Goal: Communication & Community: Answer question/provide support

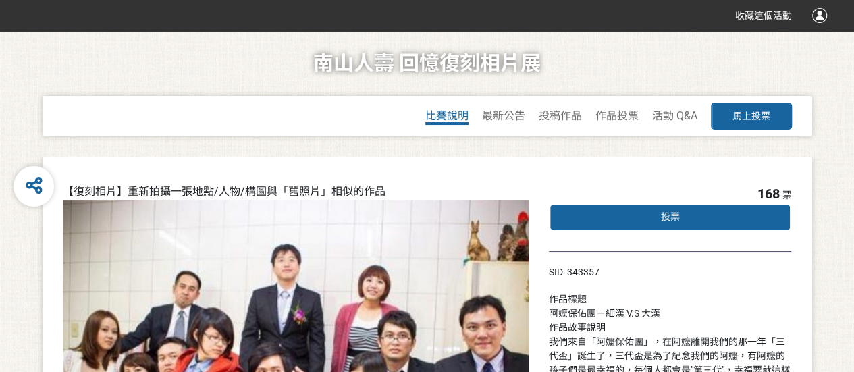
click at [455, 118] on span "比賽說明" at bounding box center [446, 115] width 43 height 13
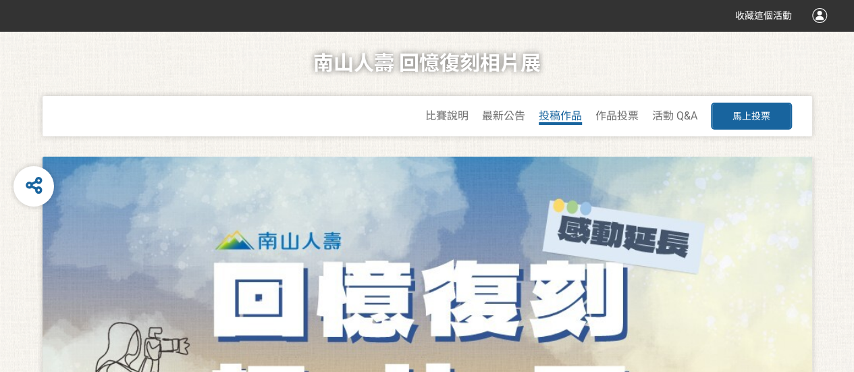
click at [551, 116] on span "投稿作品" at bounding box center [560, 115] width 43 height 13
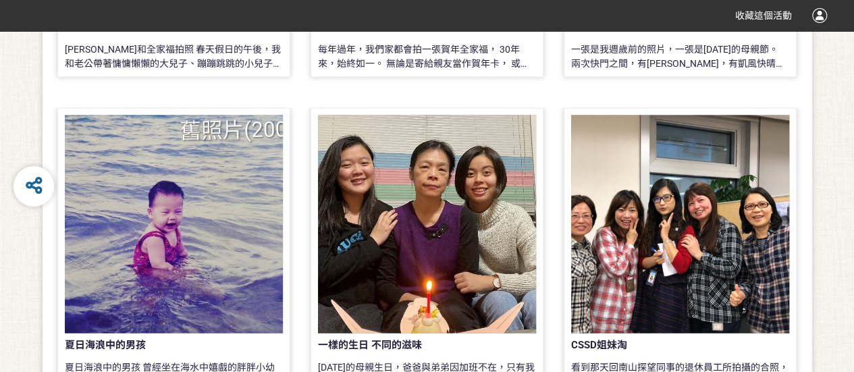
scroll to position [1329, 0]
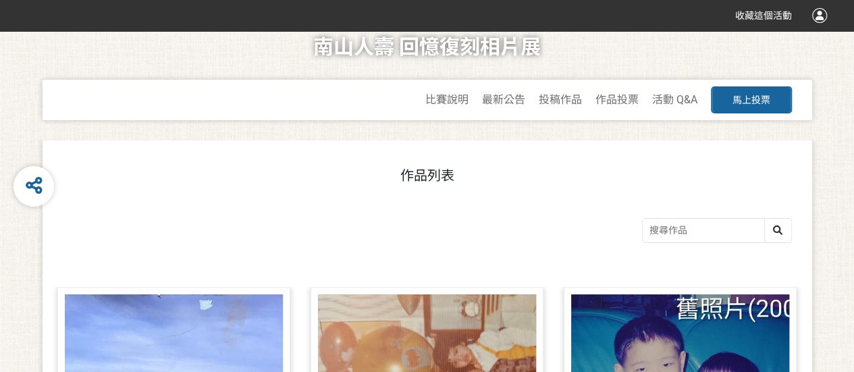
scroll to position [0, 0]
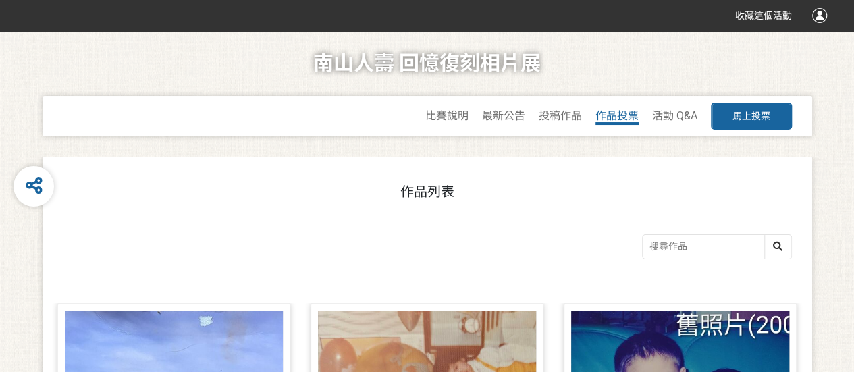
click at [616, 115] on span "作品投票" at bounding box center [617, 115] width 43 height 13
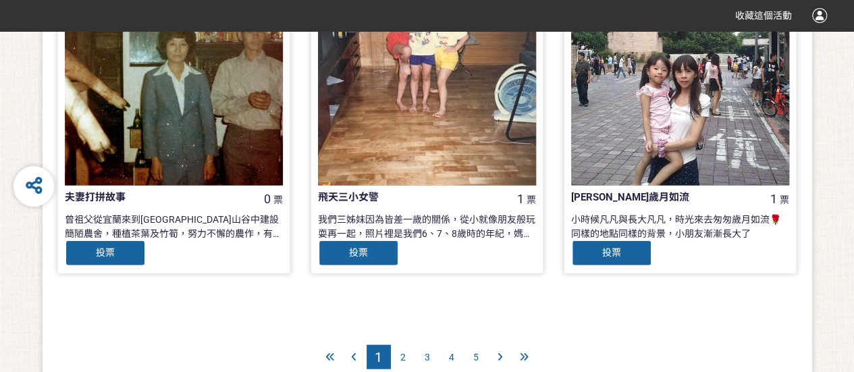
scroll to position [1500, 0]
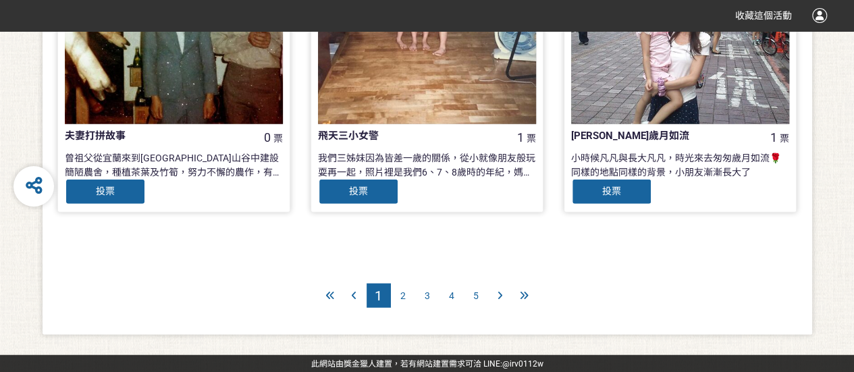
click at [474, 296] on span "5" at bounding box center [475, 295] width 5 height 11
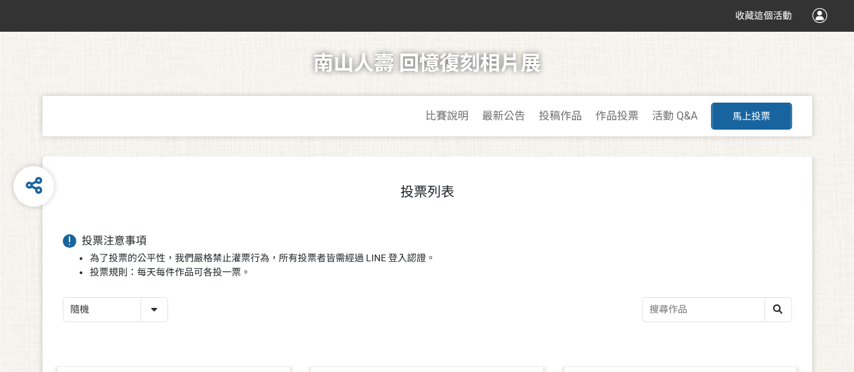
click at [139, 153] on div "南山人壽 回憶復刻相片展 比賽說明 最新公告 投稿作品 作品投票 活動 Q&A 馬上投票" at bounding box center [427, 94] width 800 height 126
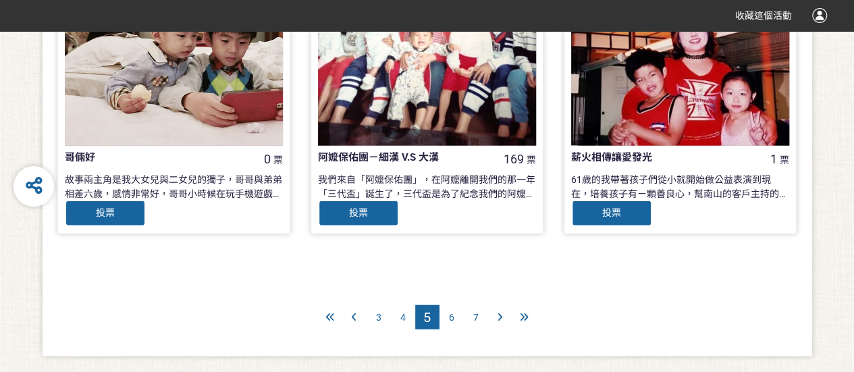
scroll to position [1500, 0]
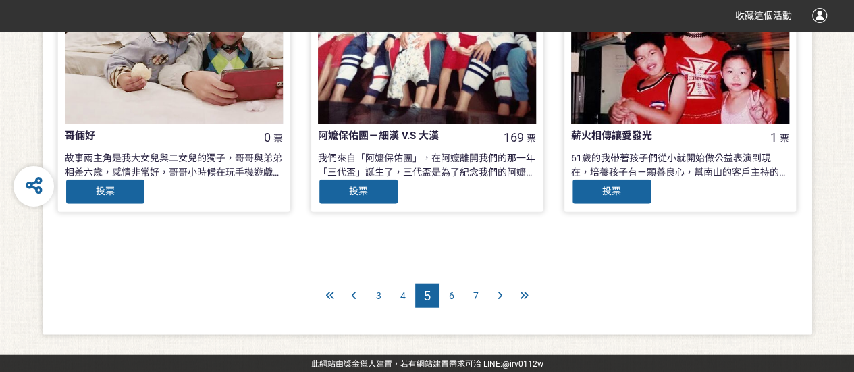
click at [477, 296] on span "7" at bounding box center [475, 295] width 5 height 11
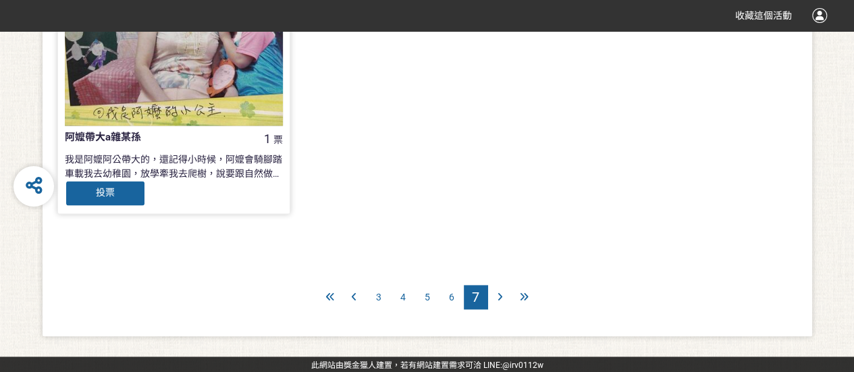
scroll to position [812, 0]
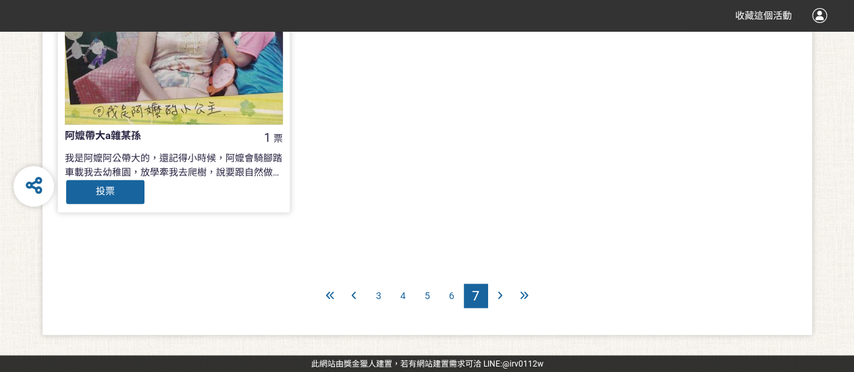
click at [452, 298] on span "6" at bounding box center [451, 295] width 5 height 11
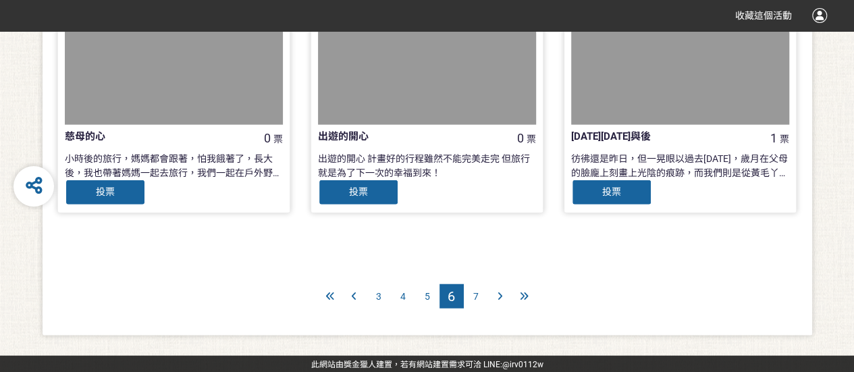
scroll to position [1500, 0]
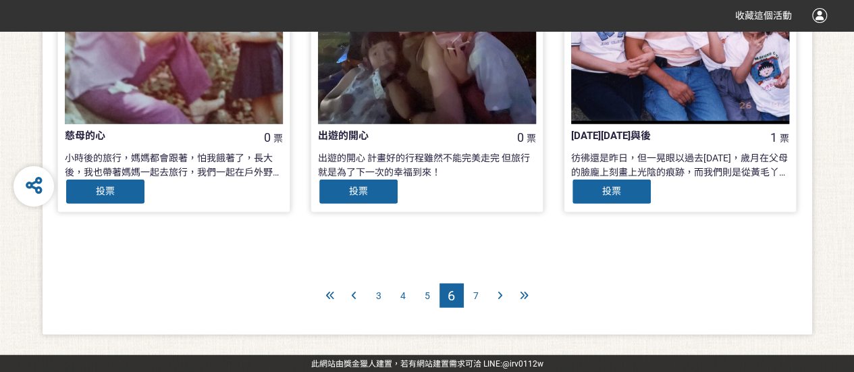
click at [425, 296] on span "5" at bounding box center [427, 295] width 5 height 11
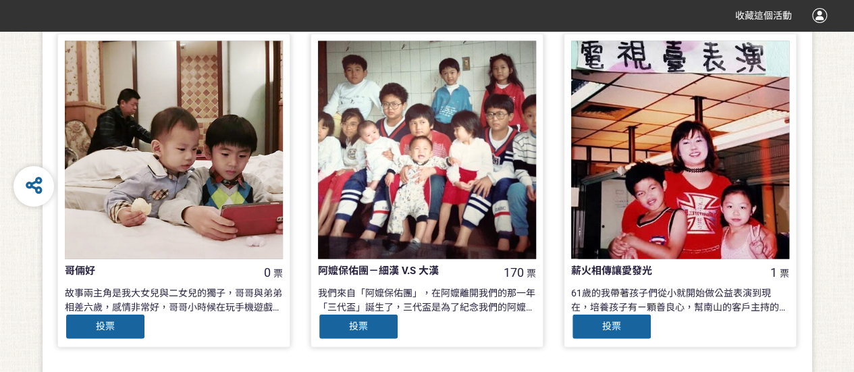
scroll to position [1500, 0]
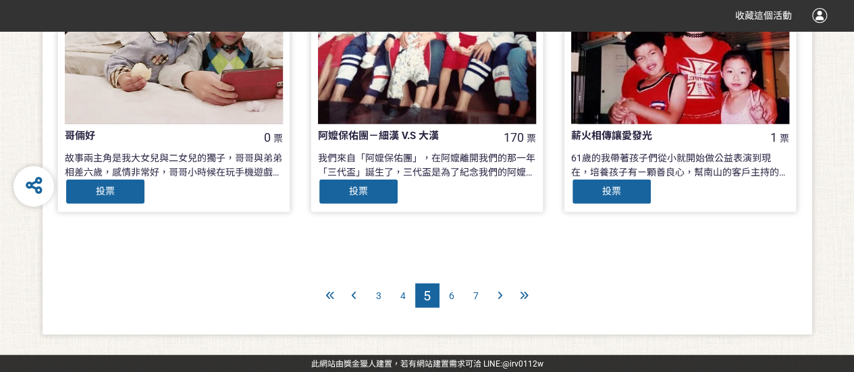
click at [406, 297] on div "4" at bounding box center [403, 296] width 24 height 24
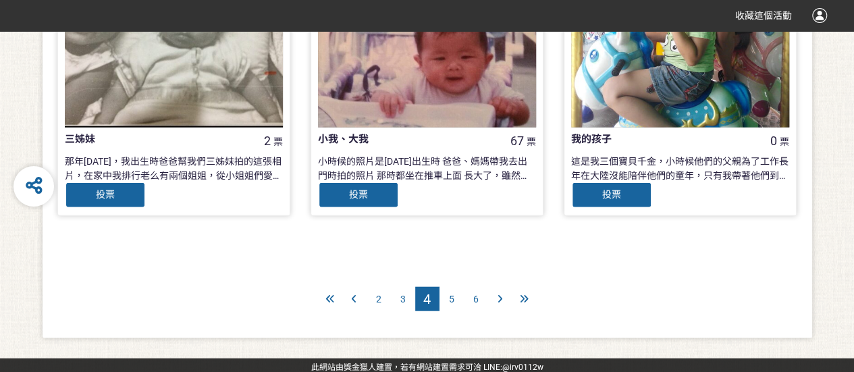
scroll to position [1500, 0]
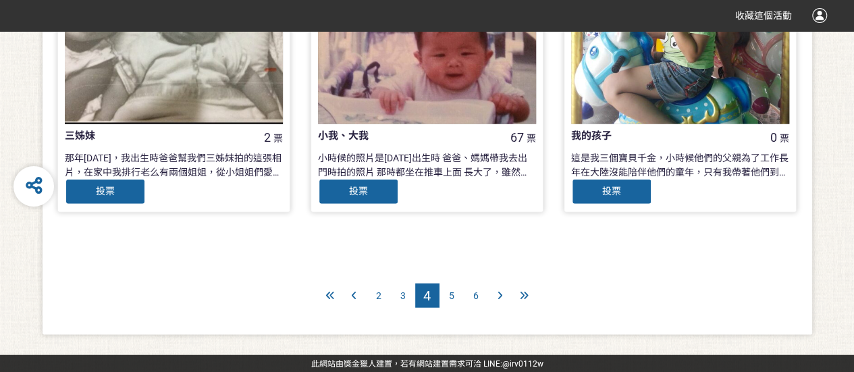
click at [397, 292] on div "3" at bounding box center [403, 296] width 24 height 24
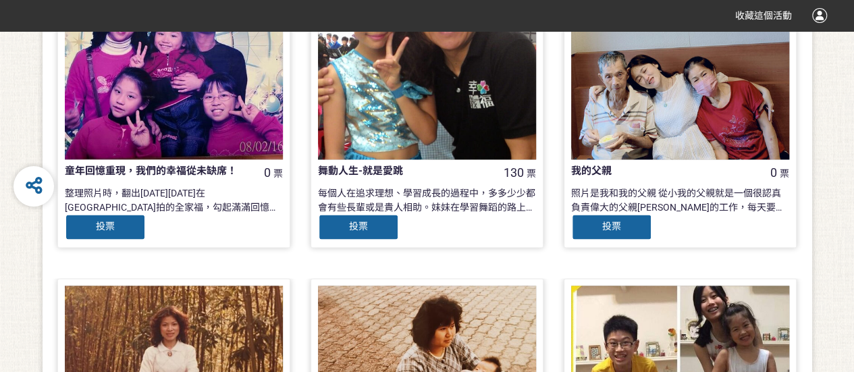
scroll to position [675, 0]
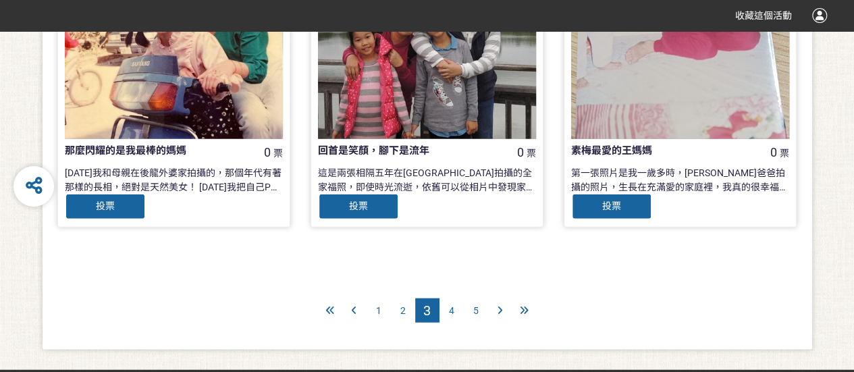
click at [400, 319] on div "2" at bounding box center [403, 310] width 24 height 24
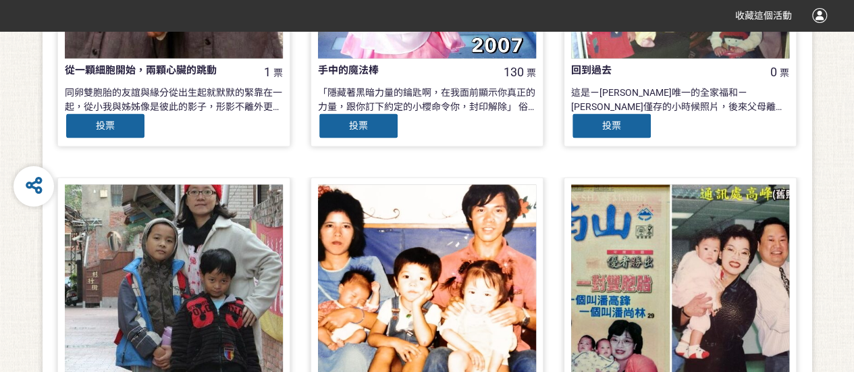
scroll to position [1425, 0]
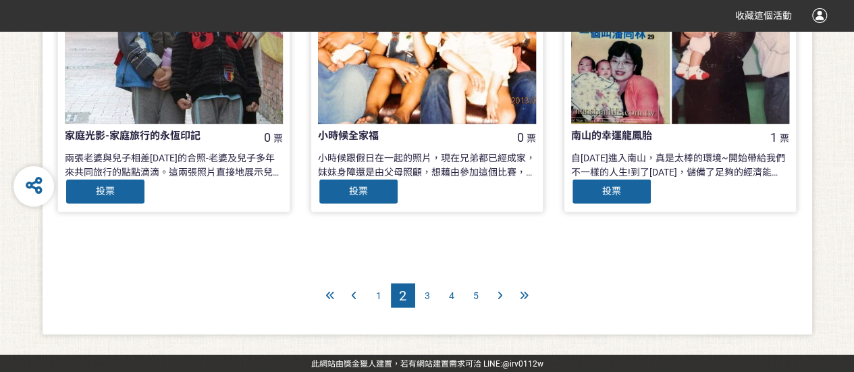
click at [379, 300] on div "1" at bounding box center [379, 296] width 24 height 24
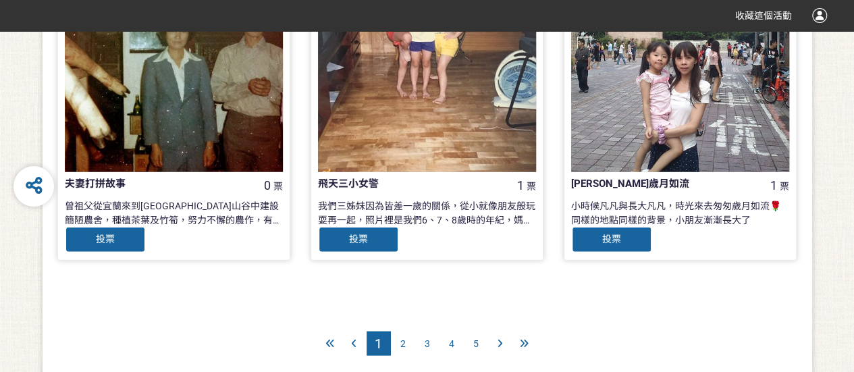
scroll to position [1500, 0]
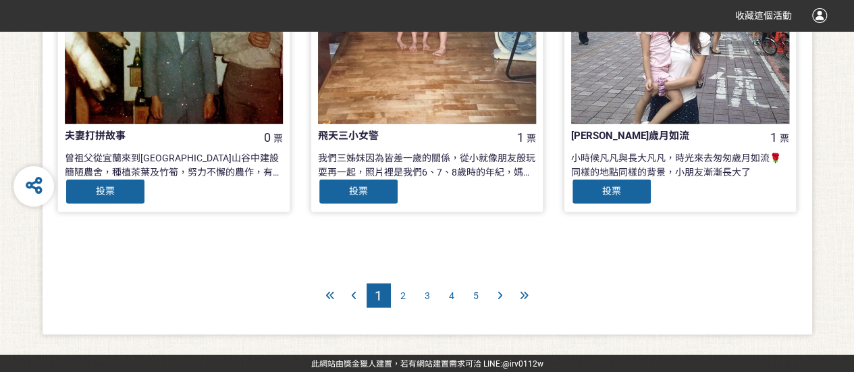
click at [406, 300] on div "2" at bounding box center [403, 296] width 24 height 24
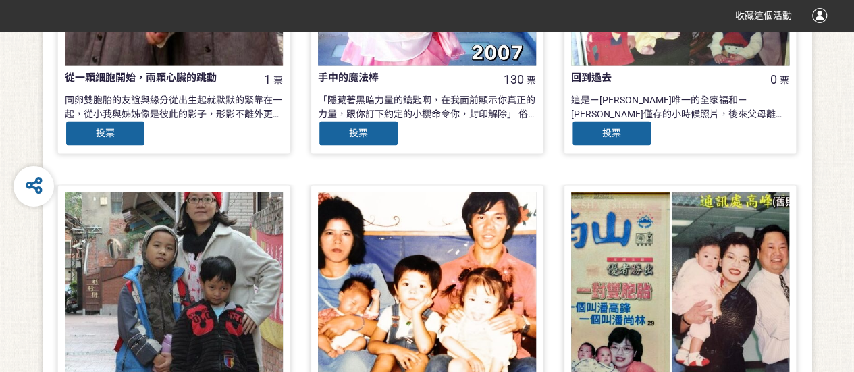
scroll to position [1215, 0]
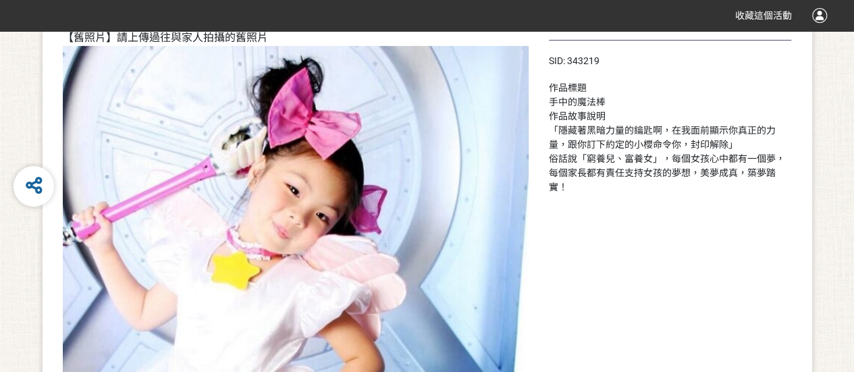
scroll to position [133, 0]
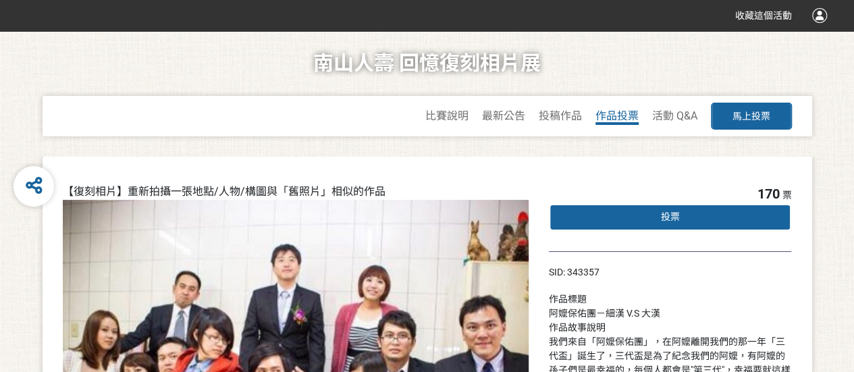
click at [599, 115] on span "作品投票" at bounding box center [617, 115] width 43 height 13
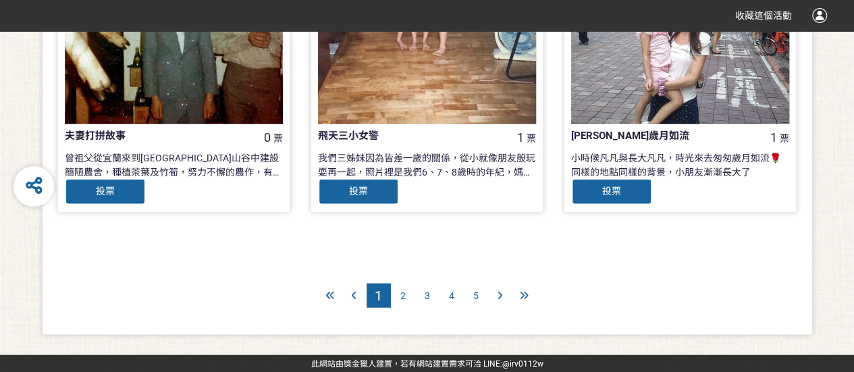
click at [402, 302] on div "2" at bounding box center [403, 296] width 24 height 24
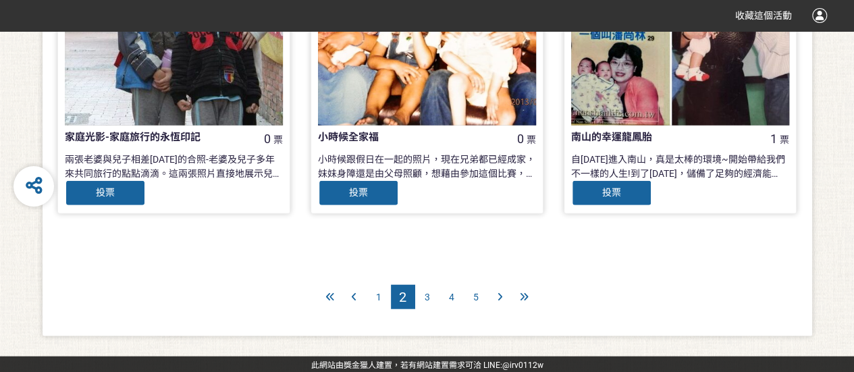
scroll to position [1500, 0]
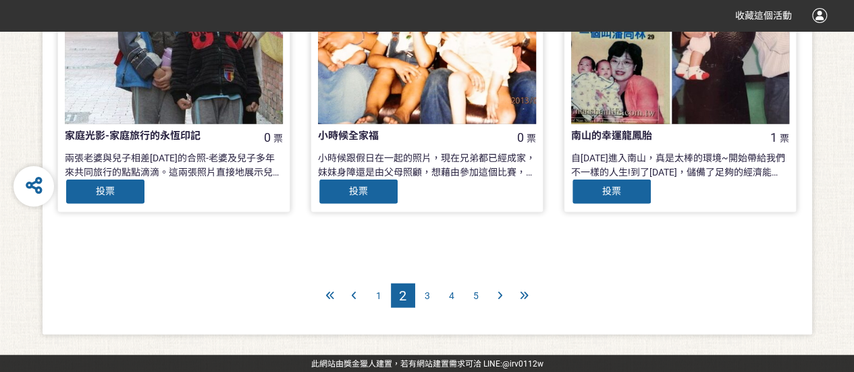
click at [423, 294] on div "3" at bounding box center [427, 296] width 24 height 24
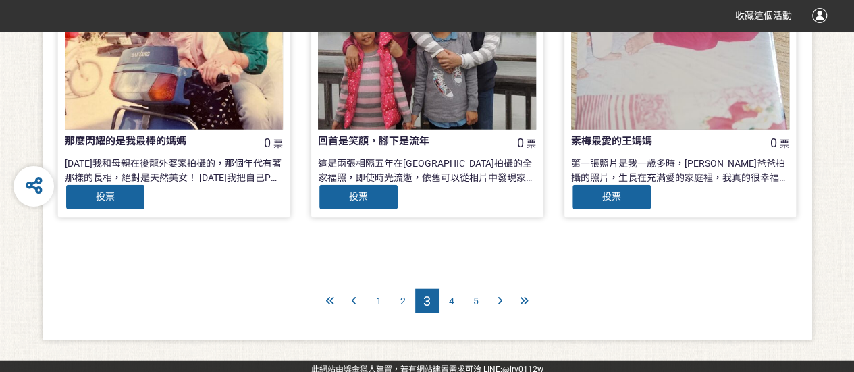
scroll to position [1500, 0]
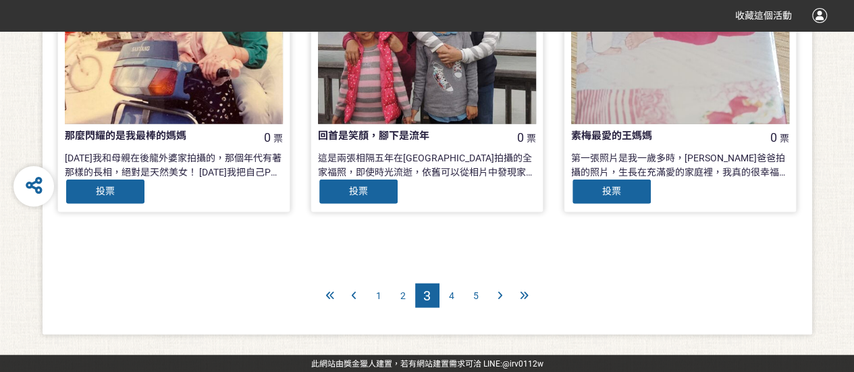
click at [451, 296] on span "4" at bounding box center [451, 295] width 5 height 11
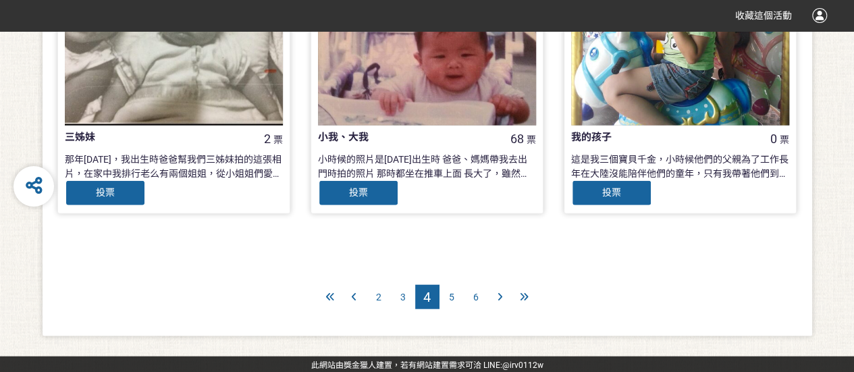
scroll to position [1500, 0]
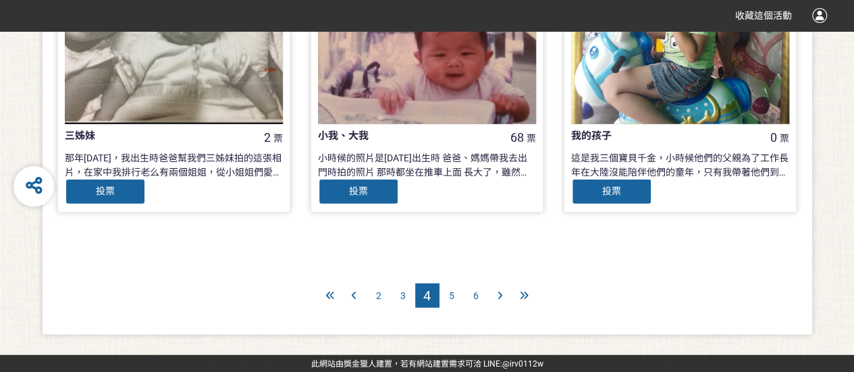
click at [454, 299] on div "5" at bounding box center [452, 296] width 24 height 24
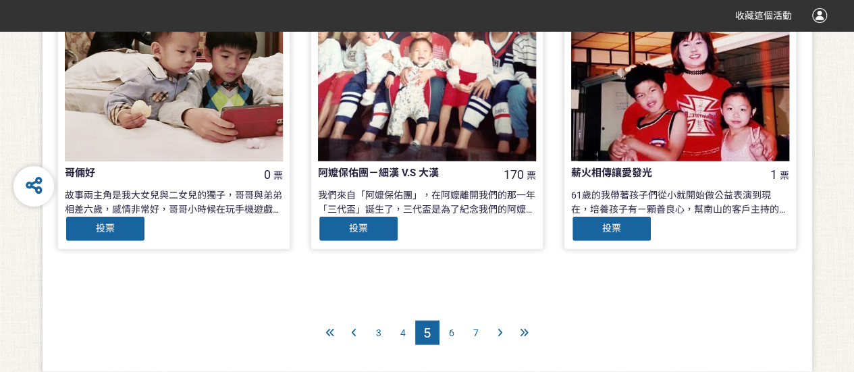
scroll to position [1500, 0]
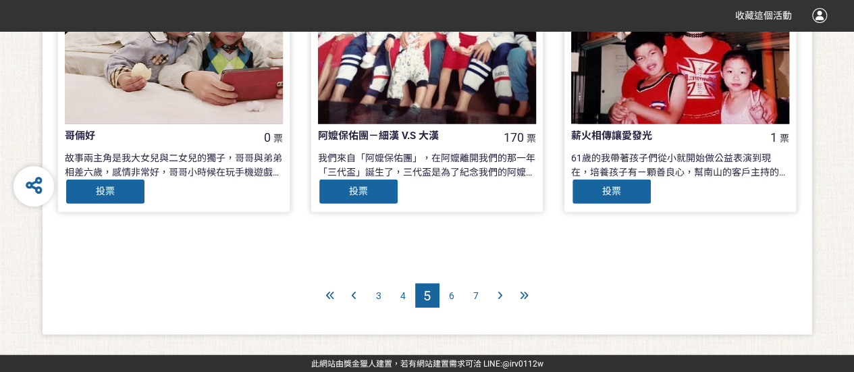
click at [457, 298] on div "6" at bounding box center [452, 296] width 24 height 24
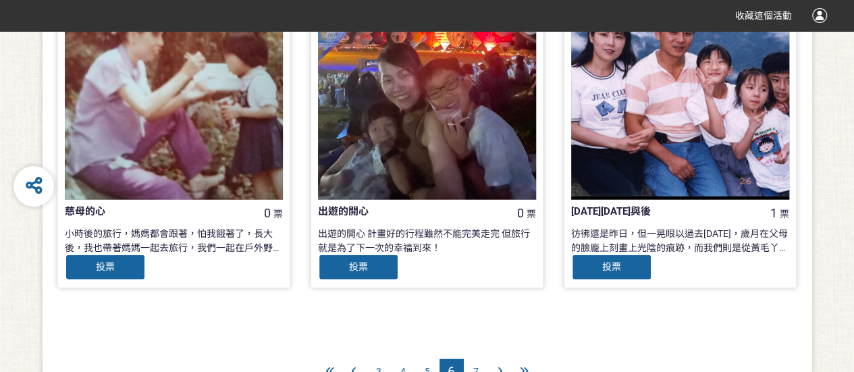
scroll to position [1485, 0]
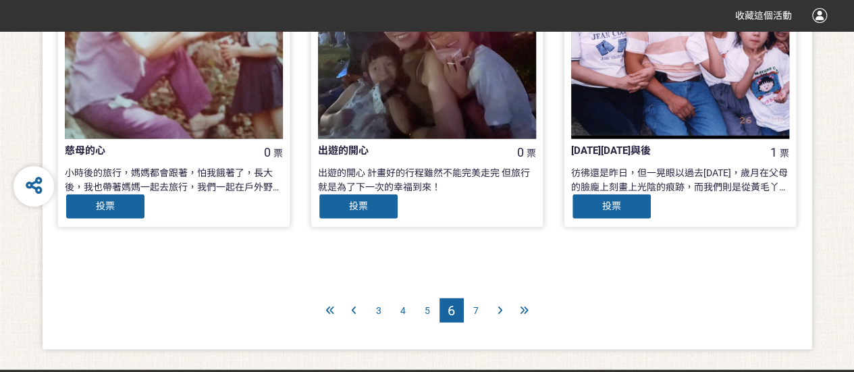
click at [477, 310] on span "7" at bounding box center [475, 310] width 5 height 11
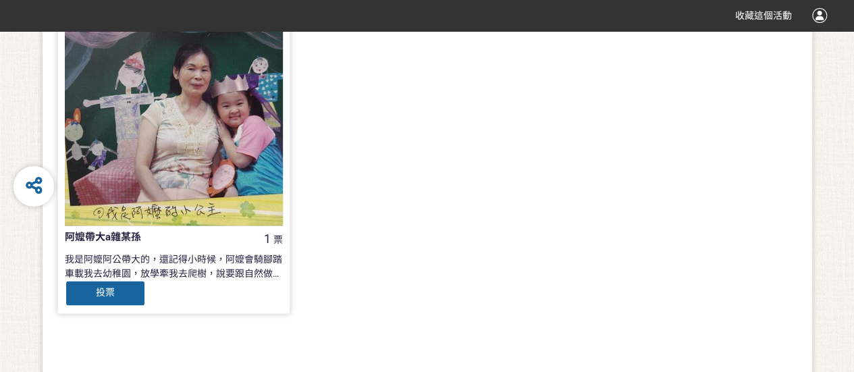
scroll to position [810, 0]
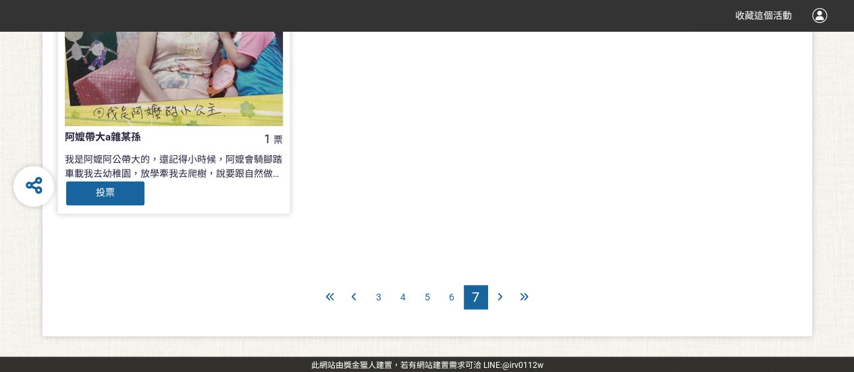
click at [427, 298] on span "5" at bounding box center [427, 297] width 5 height 11
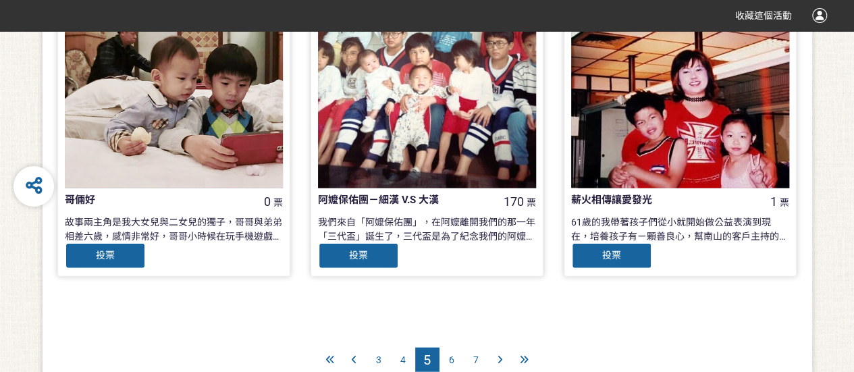
scroll to position [1485, 0]
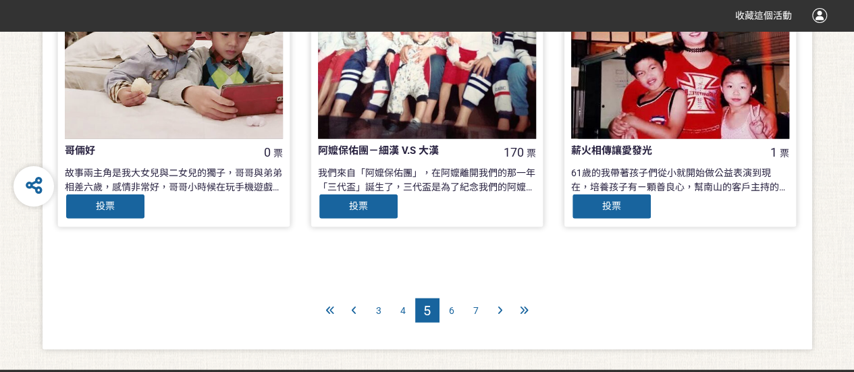
click at [402, 311] on span "4" at bounding box center [402, 310] width 5 height 11
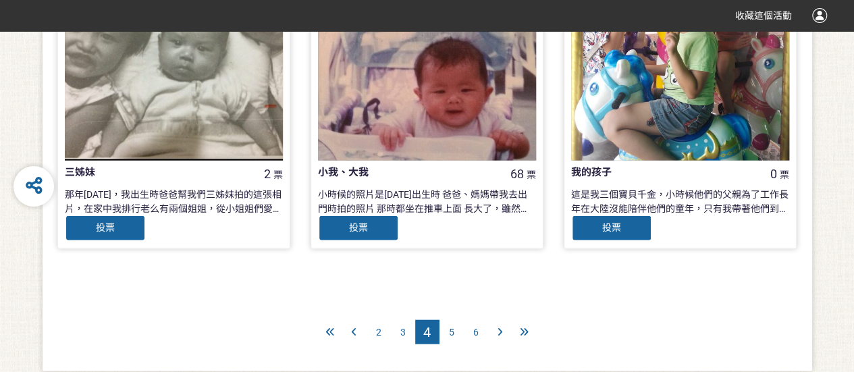
scroll to position [1500, 0]
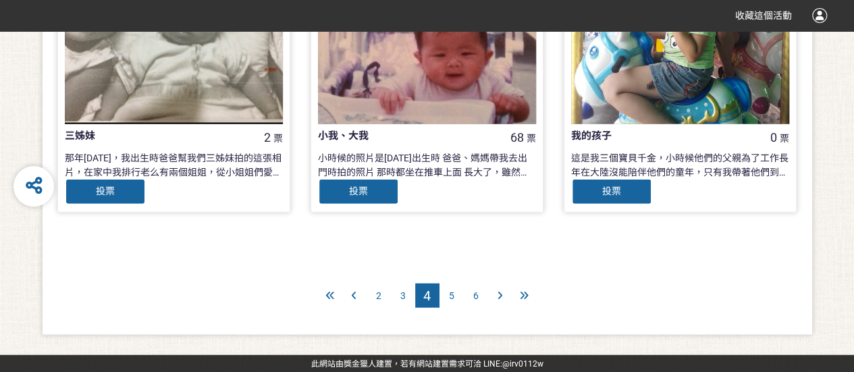
click at [404, 298] on span "3" at bounding box center [402, 295] width 5 height 11
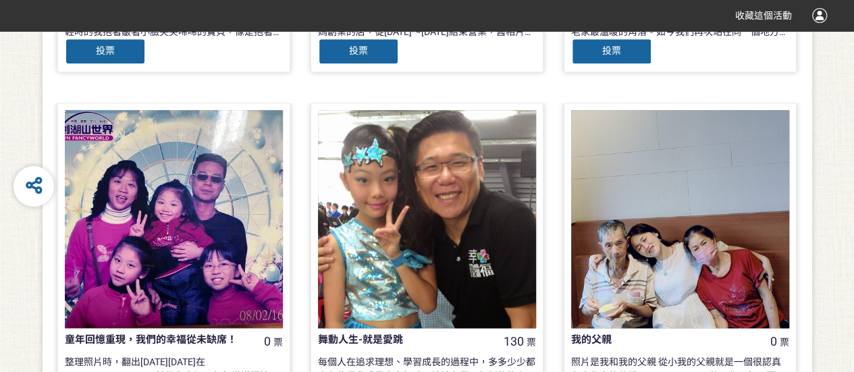
scroll to position [743, 0]
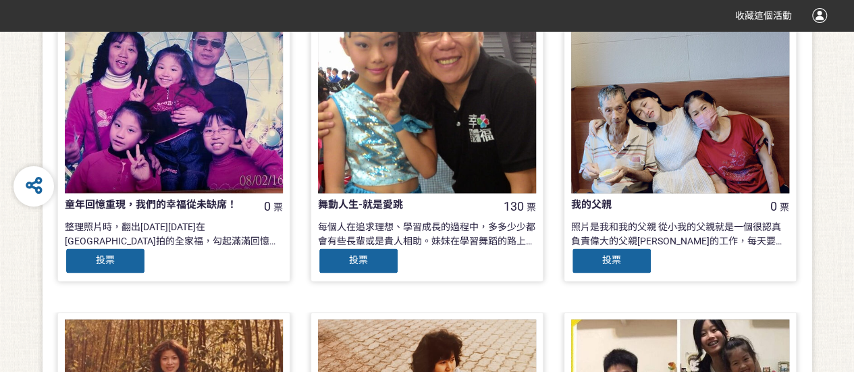
click at [495, 230] on div "每個人在追求理想、學習成長的過程中，多多少少都會有些長輩或是貴人相助。妹妹在學習舞蹈的路上也有一位貴人適時的給予支持與幫助，無論是公益活動的開場表演，或是舞蹈…" at bounding box center [427, 233] width 218 height 27
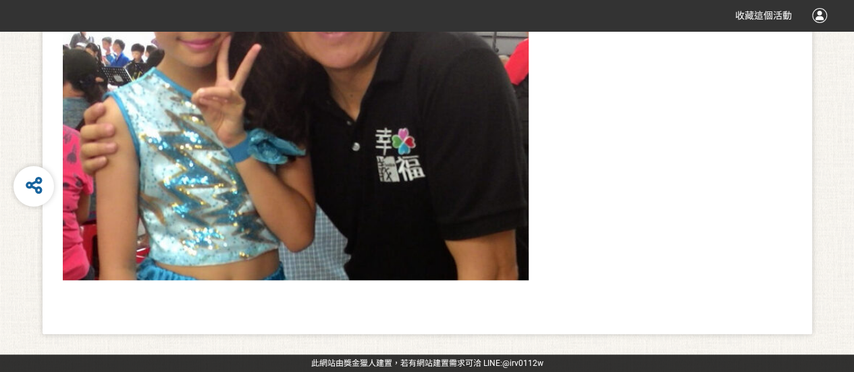
scroll to position [755, 0]
click at [3, 101] on div "【復刻相片】重新拍攝一張地點/人物/構圖與「舊照片」相似的作品 【舊照片】請上傳過往與家人拍攝的舊照片 130 票 投票 SID: 343222 作品標題 舞…" at bounding box center [427, 47] width 854 height 575
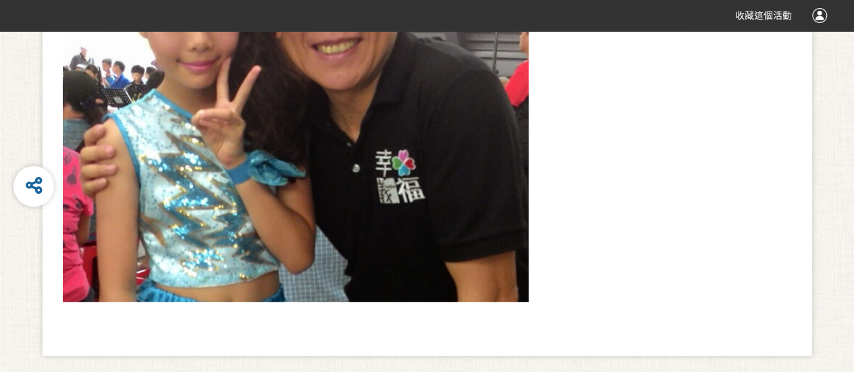
scroll to position [282, 0]
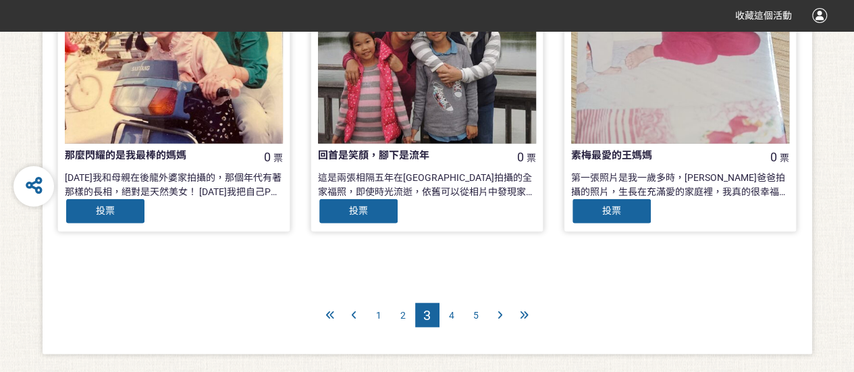
scroll to position [1500, 0]
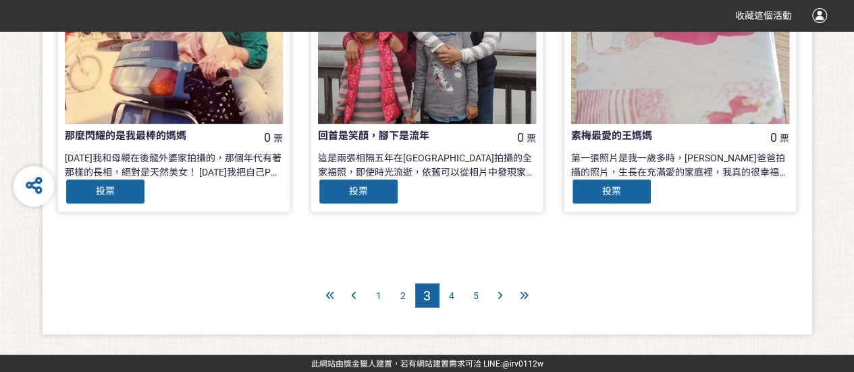
click at [404, 294] on span "2" at bounding box center [402, 295] width 5 height 11
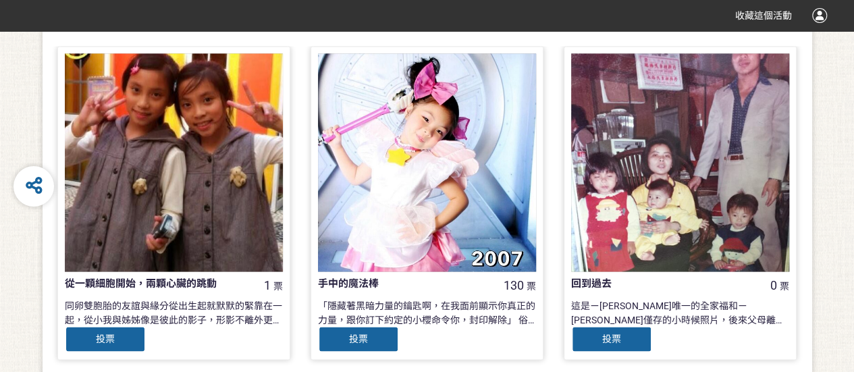
scroll to position [1148, 0]
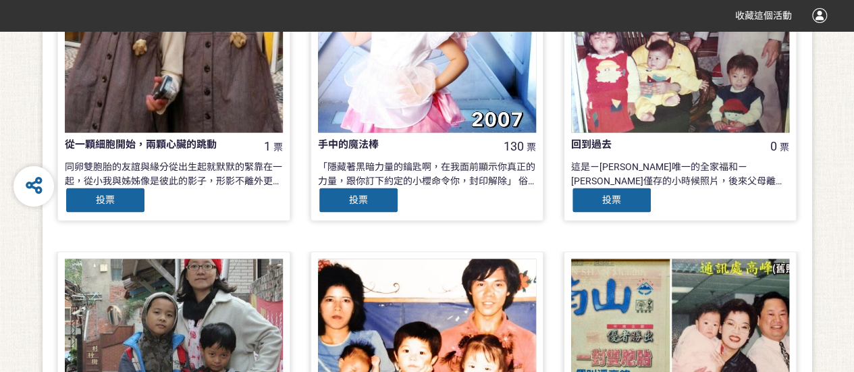
click at [449, 176] on div "「隱藏著黑暗力量的鑰匙啊，在我面前顯示你真正的力量，跟你訂下約定的小櫻命令你，封印解除」 俗話說「窮養兒、富養女」，每個女孩心中都有一個夢，每個家長都有責任支…" at bounding box center [427, 172] width 218 height 27
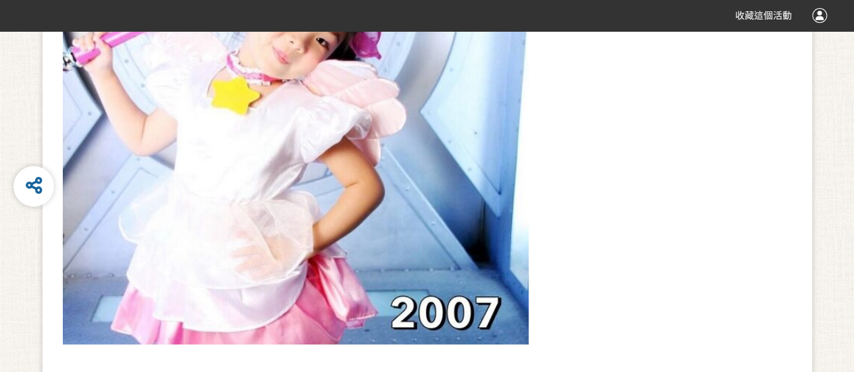
scroll to position [270, 0]
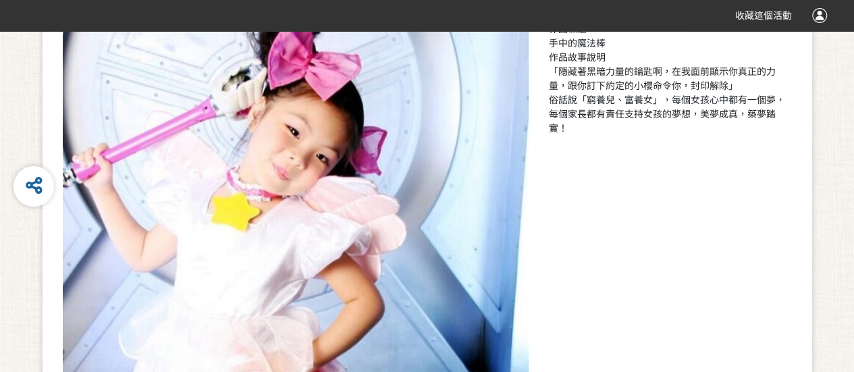
click at [828, 99] on div "【復刻相片】重新拍攝一張地點/人物/構圖與「舊照片」相似的作品 【舊照片】請上傳過往與家人拍攝的舊照片 130 票 投票 SID: 343219 作品標題 手…" at bounding box center [427, 201] width 854 height 628
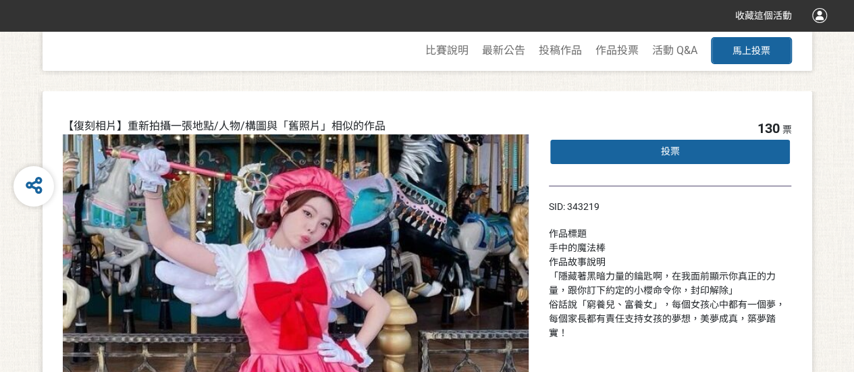
scroll to position [0, 0]
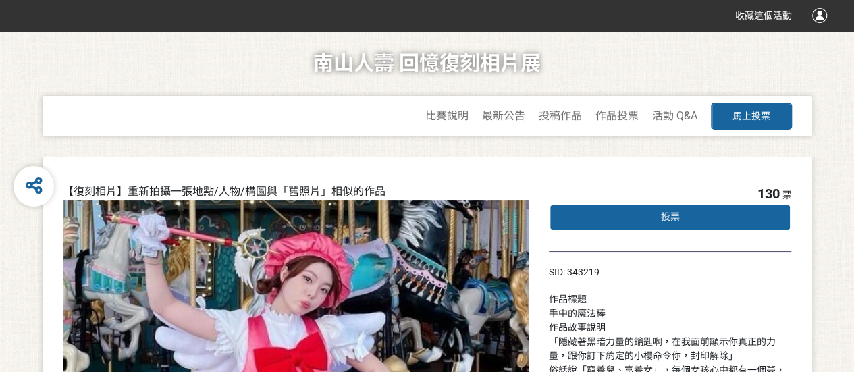
click at [737, 119] on span "馬上投票" at bounding box center [752, 116] width 38 height 11
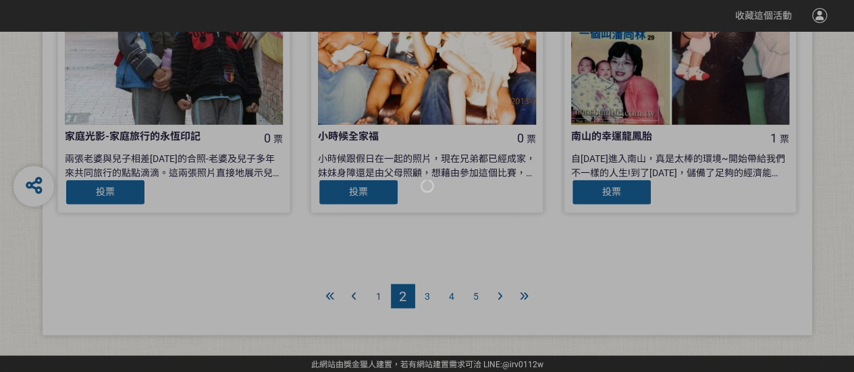
scroll to position [1500, 0]
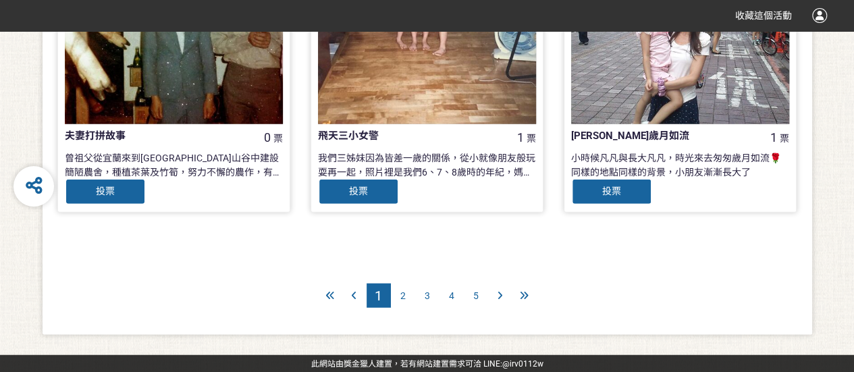
click at [400, 295] on span "2" at bounding box center [402, 295] width 5 height 11
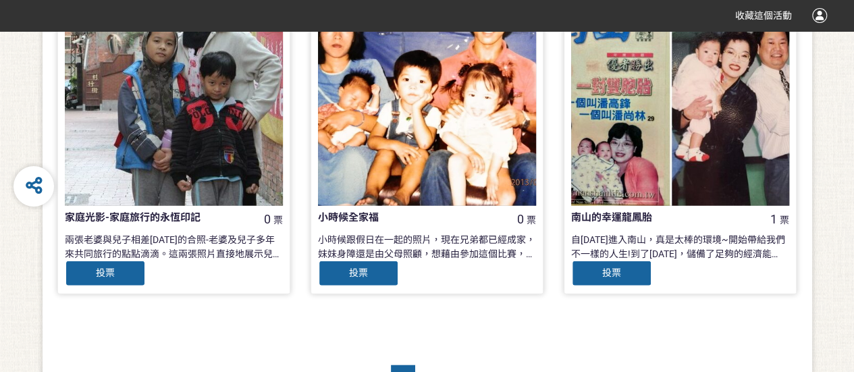
scroll to position [1500, 0]
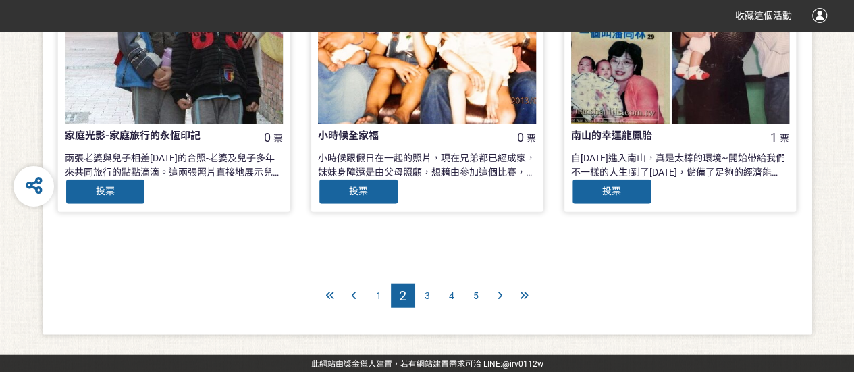
click at [428, 293] on span "3" at bounding box center [427, 295] width 5 height 11
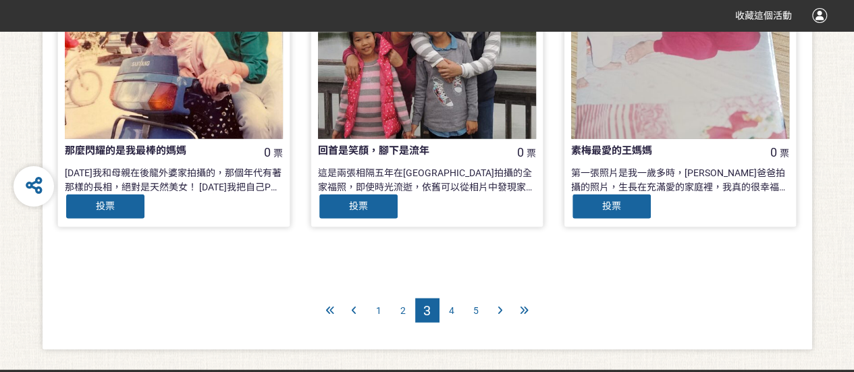
scroll to position [1500, 0]
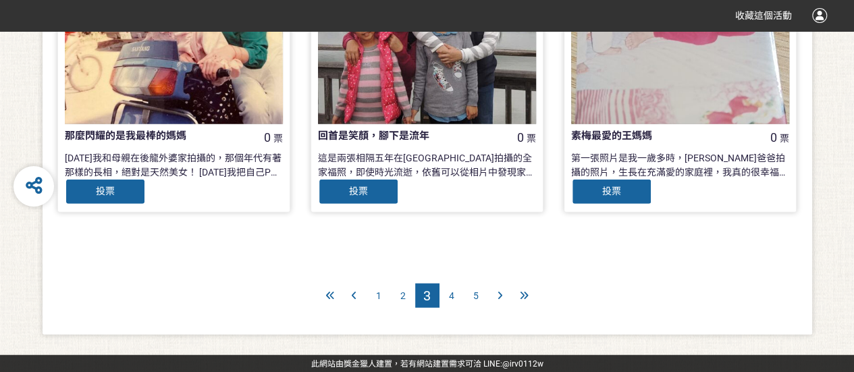
click at [402, 292] on span "2" at bounding box center [402, 295] width 5 height 11
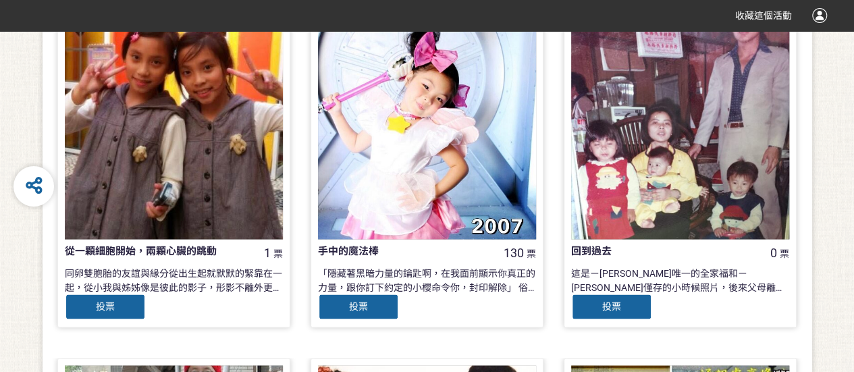
scroll to position [1148, 0]
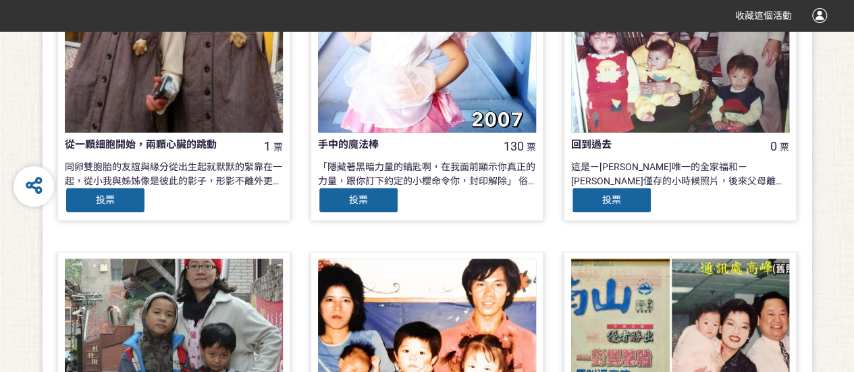
click at [367, 200] on span "投票" at bounding box center [358, 199] width 19 height 11
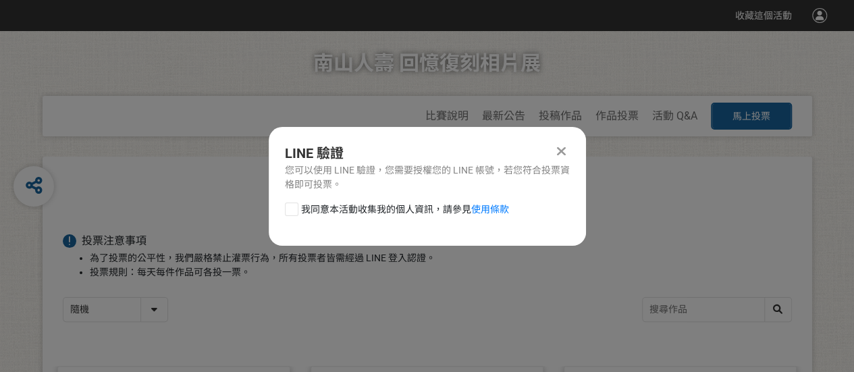
click at [292, 214] on div at bounding box center [292, 210] width 14 height 14
checkbox input "true"
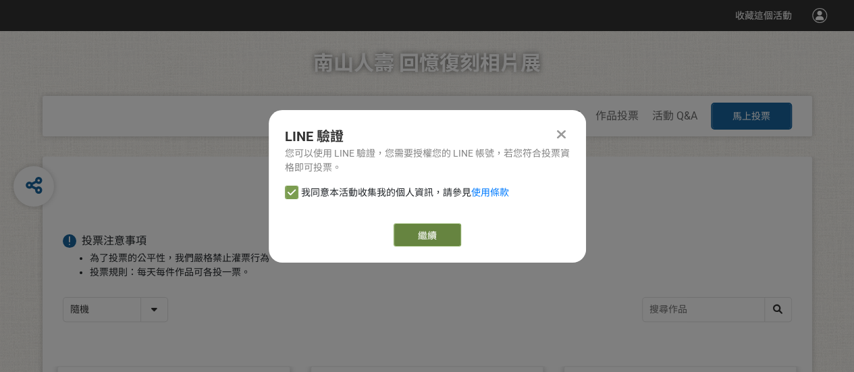
click at [424, 232] on link "繼續" at bounding box center [428, 234] width 68 height 23
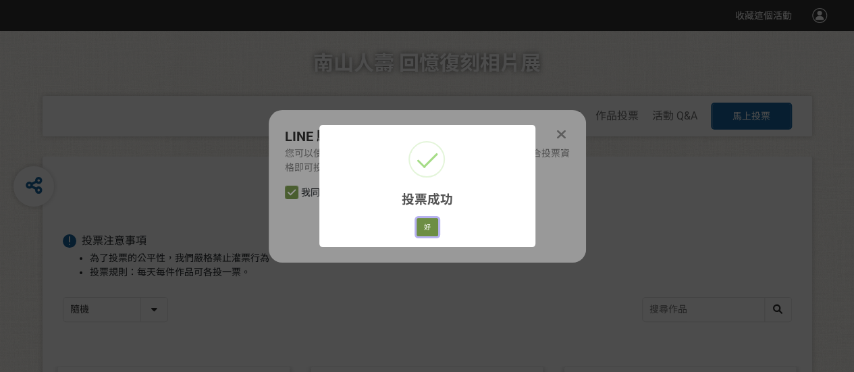
click at [427, 229] on button "好" at bounding box center [428, 227] width 22 height 19
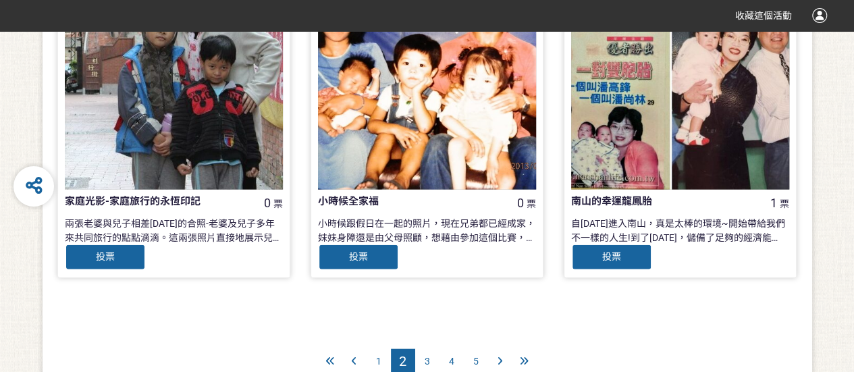
scroll to position [1500, 0]
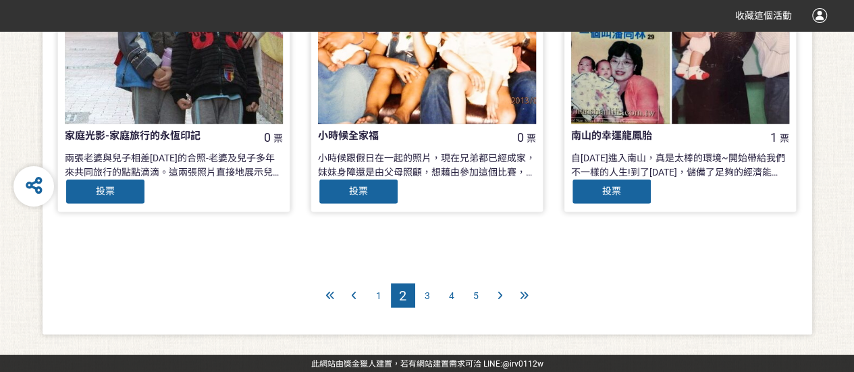
click at [423, 294] on div "3" at bounding box center [427, 296] width 24 height 24
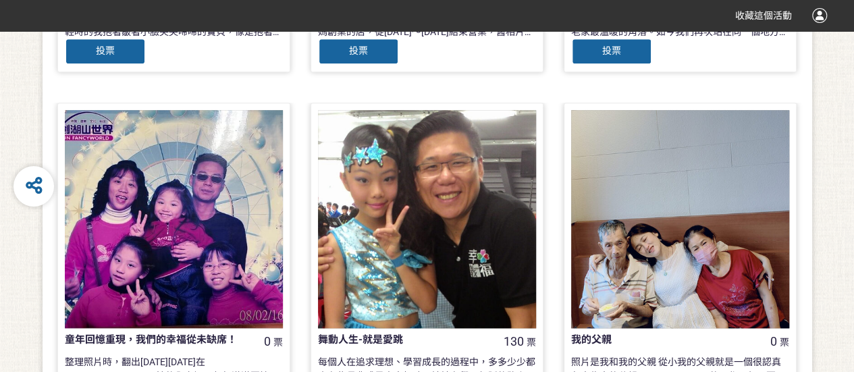
scroll to position [338, 0]
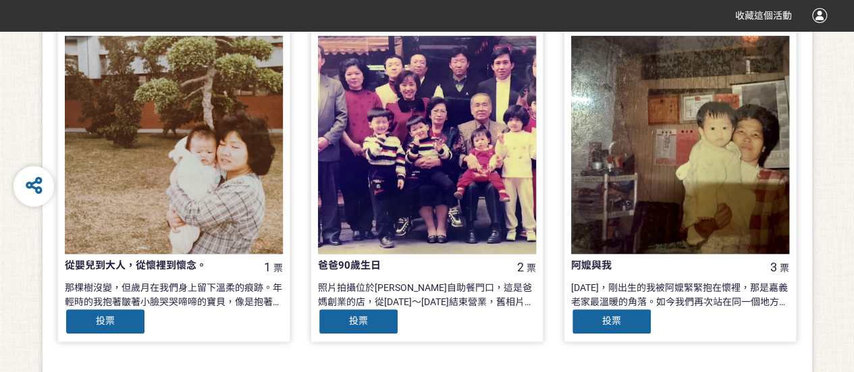
click at [300, 353] on div "從嬰兒到大人，從懷裡到懷念。 1 票 那棵樹沒變，但歲月在我們身上留下溫柔的痕跡。年輕時的我抱著皺著小臉哭哭啼啼的寶貝，像是抱著全世界；多年後，兒子長成了高大…" at bounding box center [426, 200] width 253 height 344
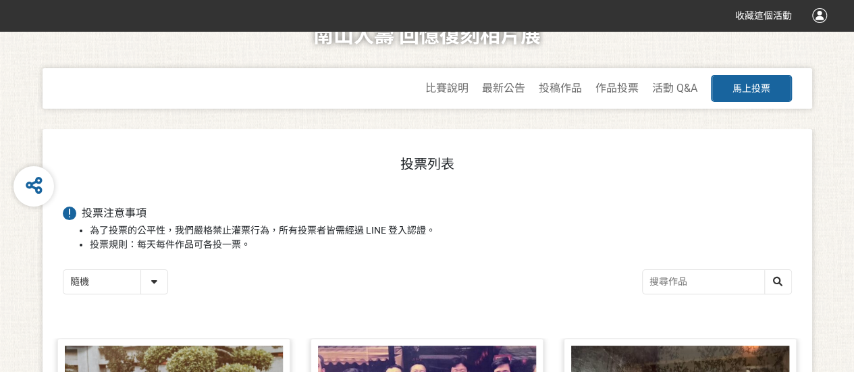
scroll to position [0, 0]
